Goal: Task Accomplishment & Management: Complete application form

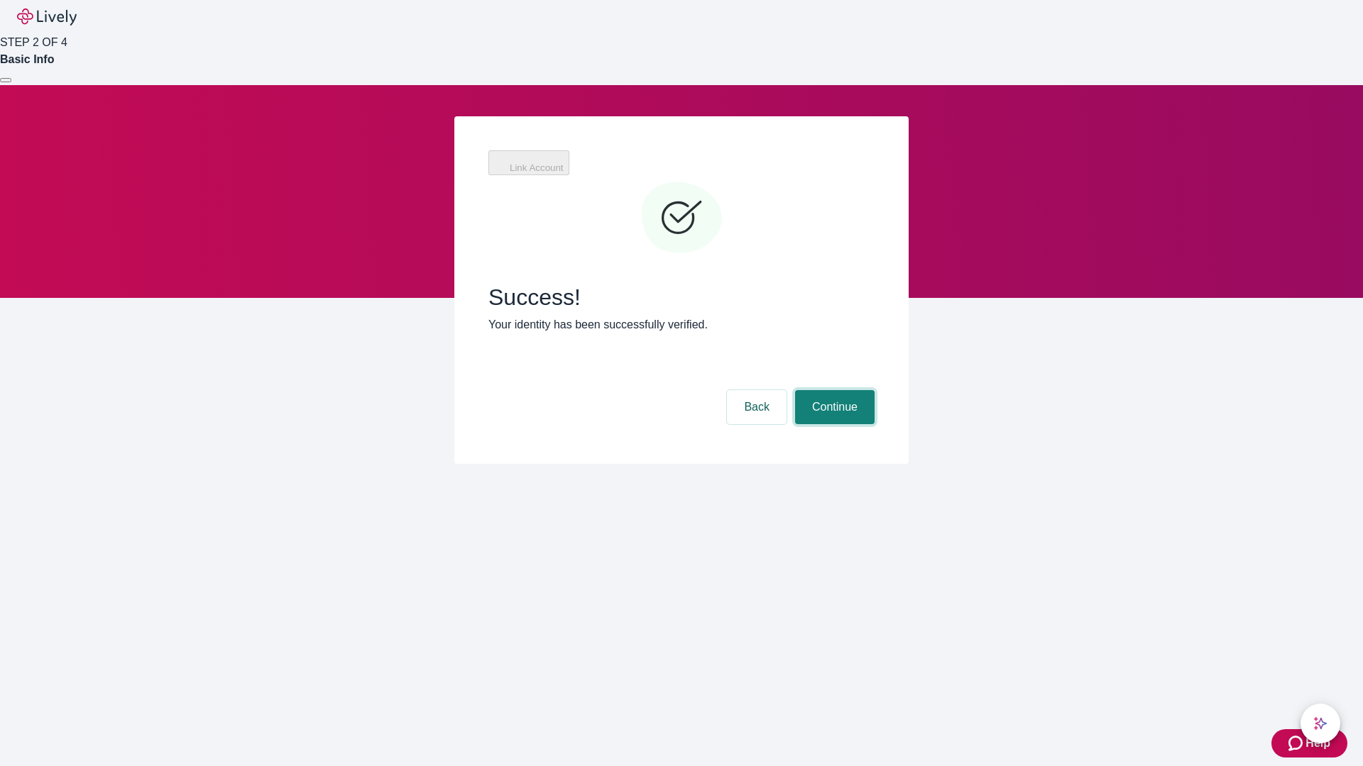
click at [832, 390] on button "Continue" at bounding box center [834, 407] width 79 height 34
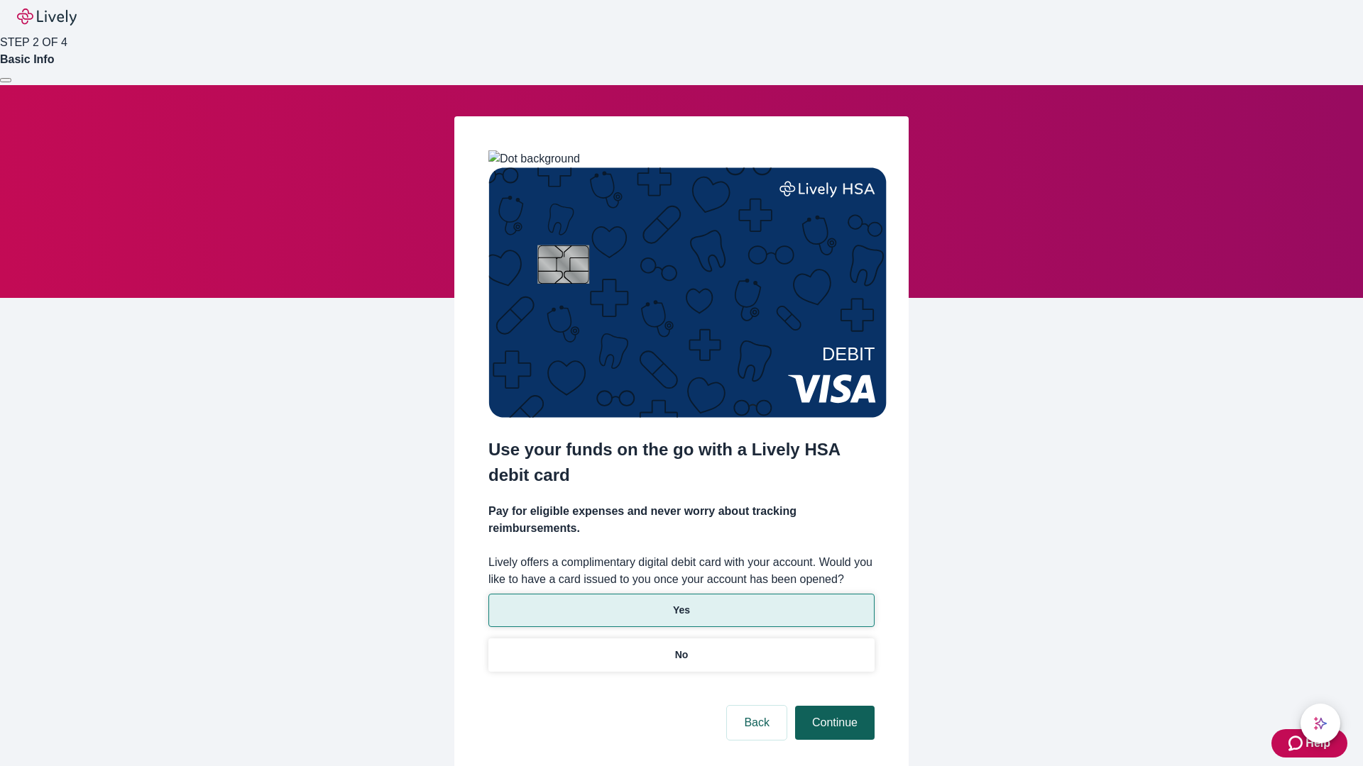
click at [681, 603] on p "Yes" at bounding box center [681, 610] width 17 height 15
click at [832, 706] on button "Continue" at bounding box center [834, 723] width 79 height 34
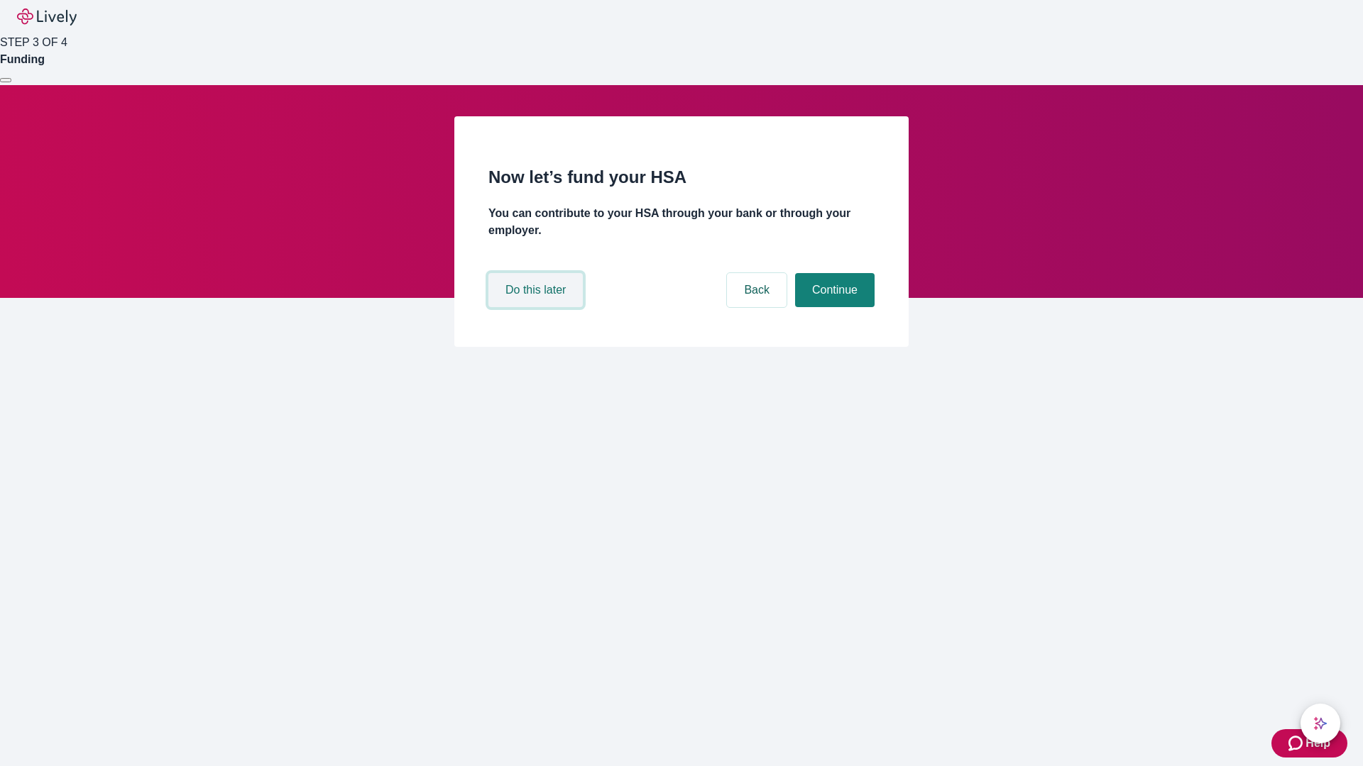
click at [537, 307] on button "Do this later" at bounding box center [535, 290] width 94 height 34
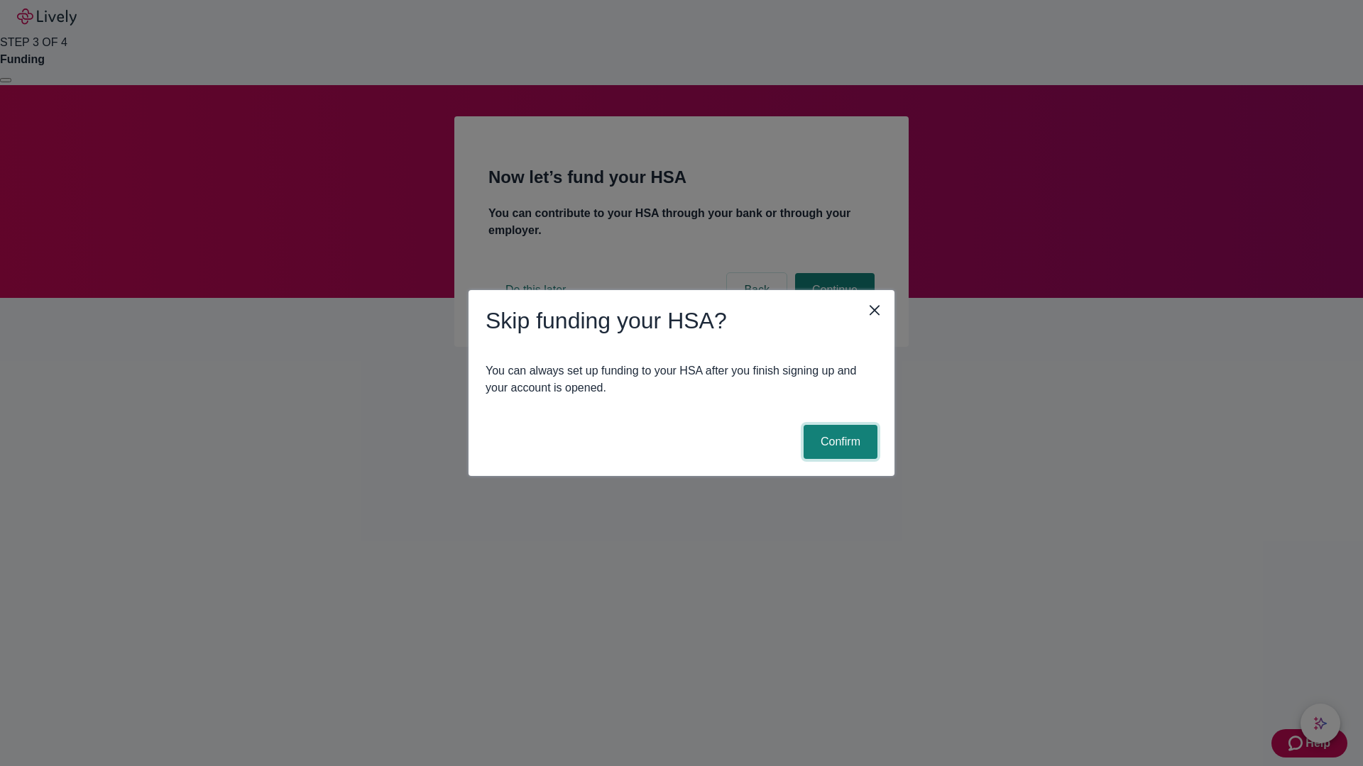
click at [838, 442] on button "Confirm" at bounding box center [840, 442] width 74 height 34
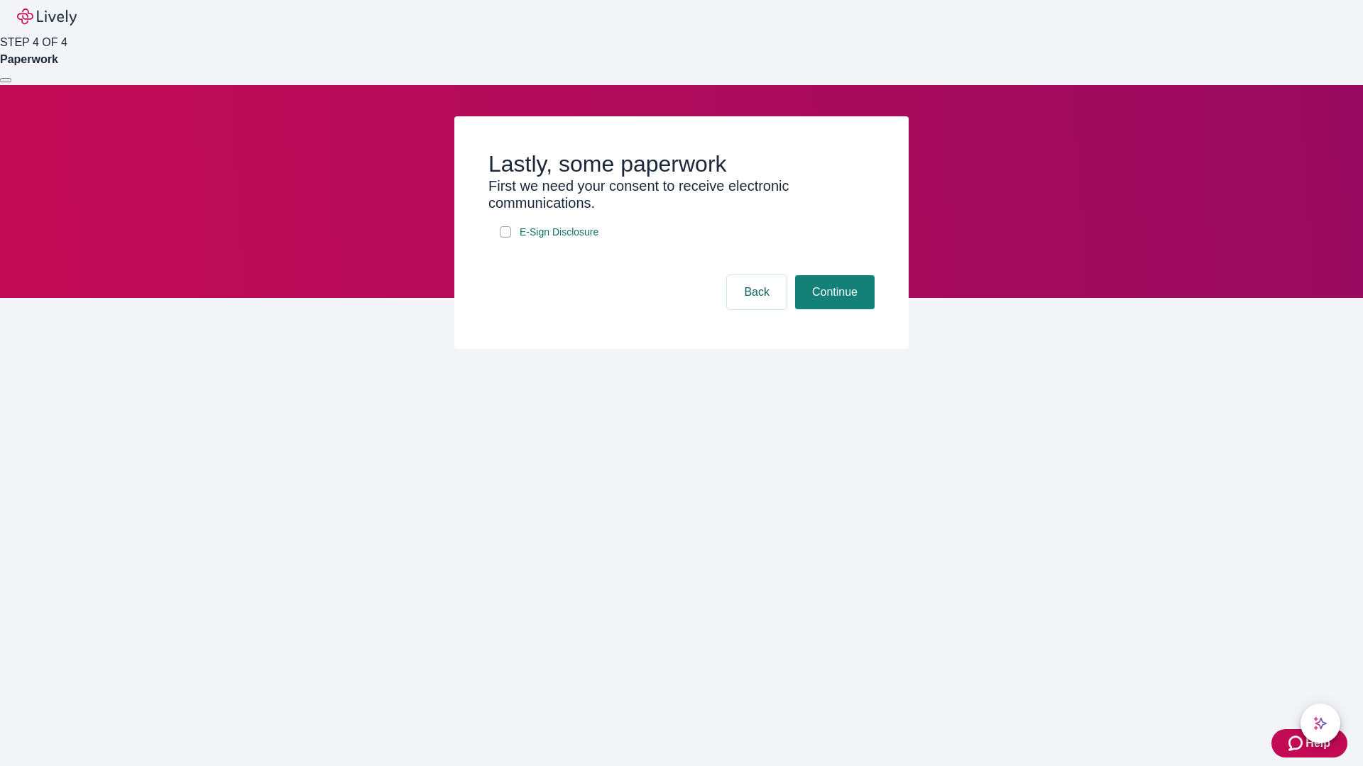
click at [505, 238] on input "E-Sign Disclosure" at bounding box center [505, 231] width 11 height 11
checkbox input "true"
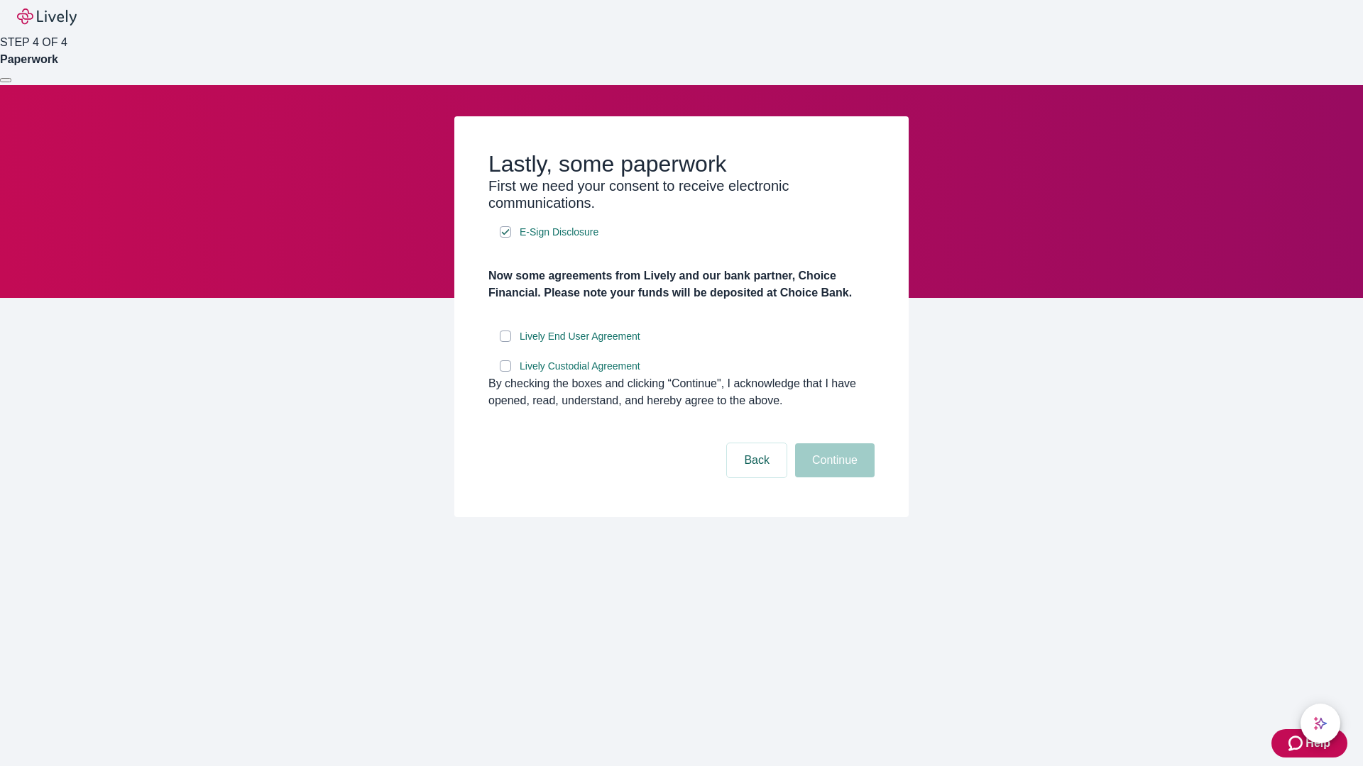
click at [505, 342] on input "Lively End User Agreement" at bounding box center [505, 336] width 11 height 11
checkbox input "true"
click at [505, 372] on input "Lively Custodial Agreement" at bounding box center [505, 366] width 11 height 11
checkbox input "true"
click at [832, 478] on button "Continue" at bounding box center [834, 461] width 79 height 34
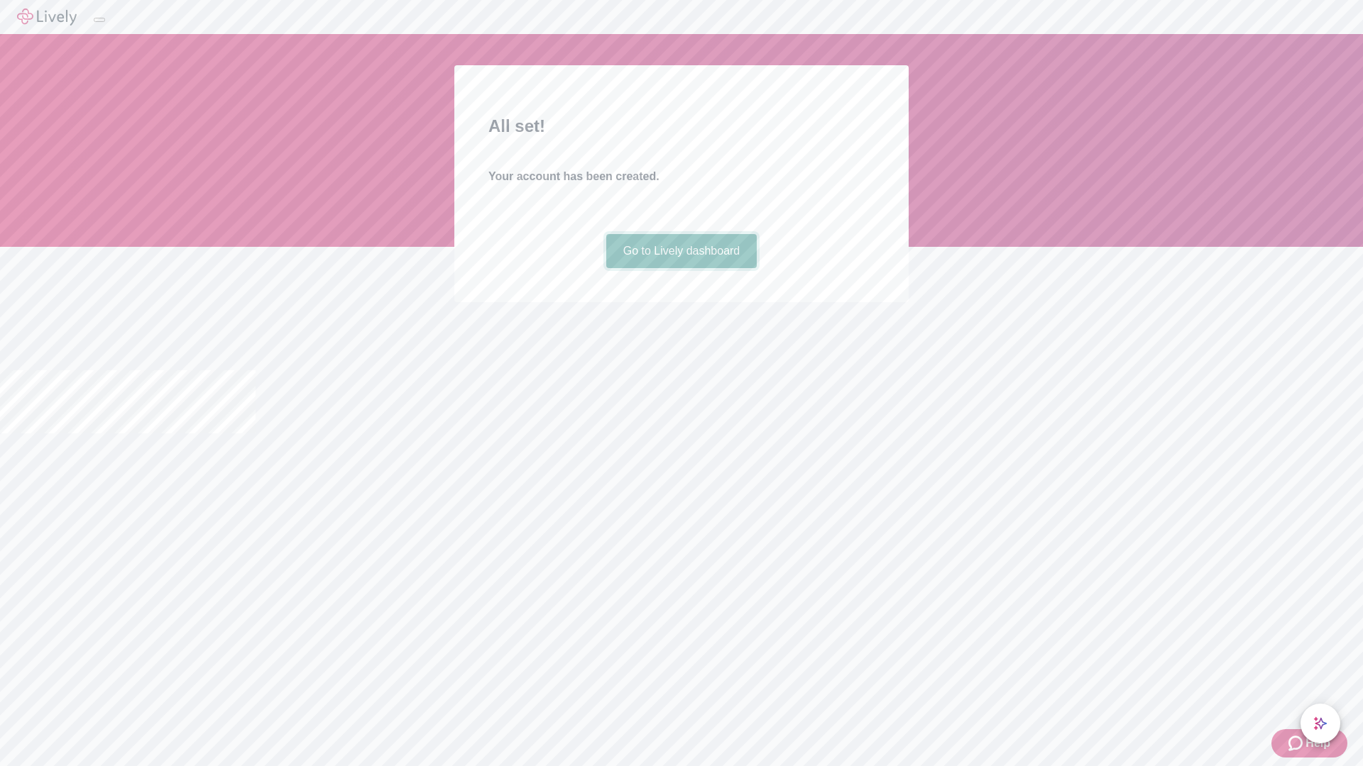
click at [681, 268] on link "Go to Lively dashboard" at bounding box center [681, 251] width 151 height 34
